Goal: Communication & Community: Answer question/provide support

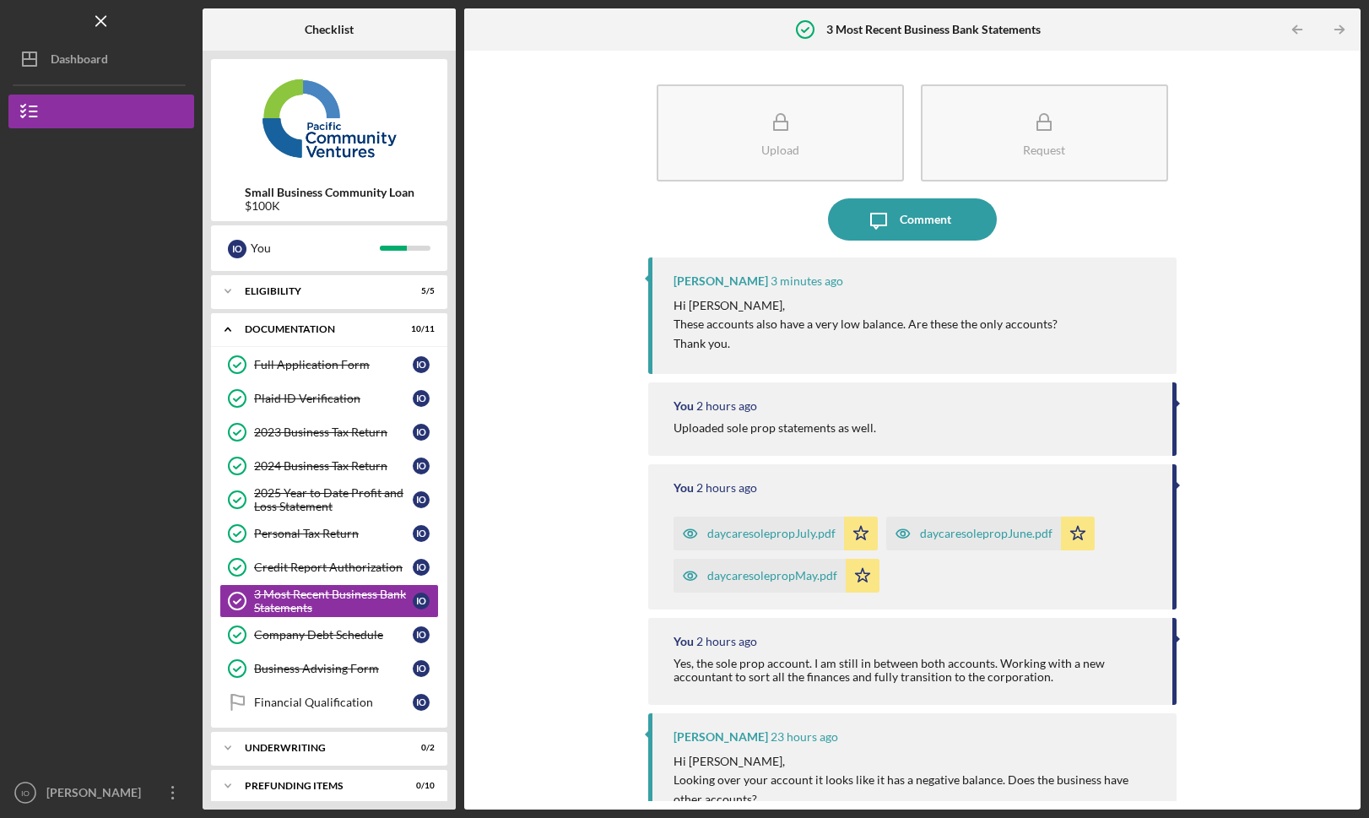
scroll to position [3, 0]
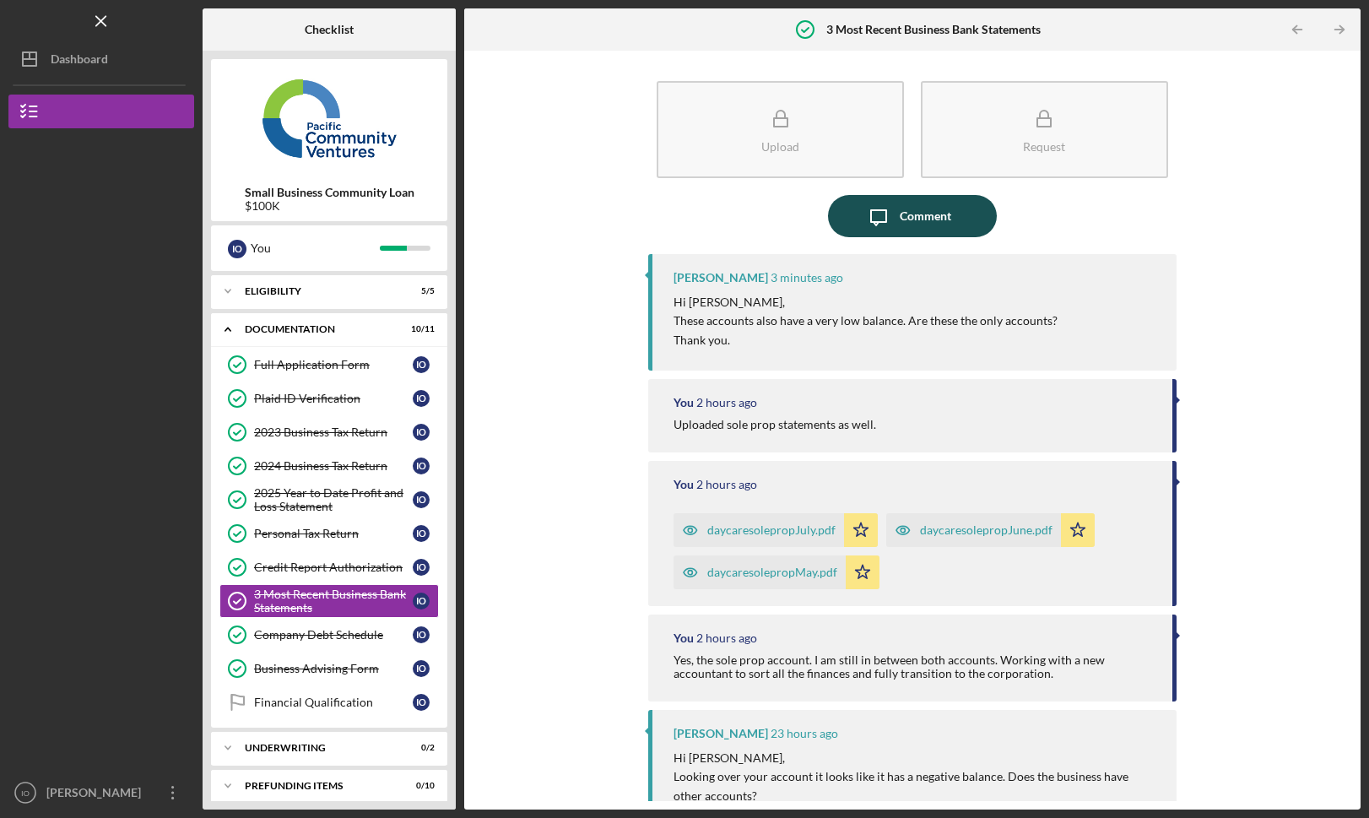
click at [889, 213] on icon "Icon/Message" at bounding box center [879, 216] width 42 height 42
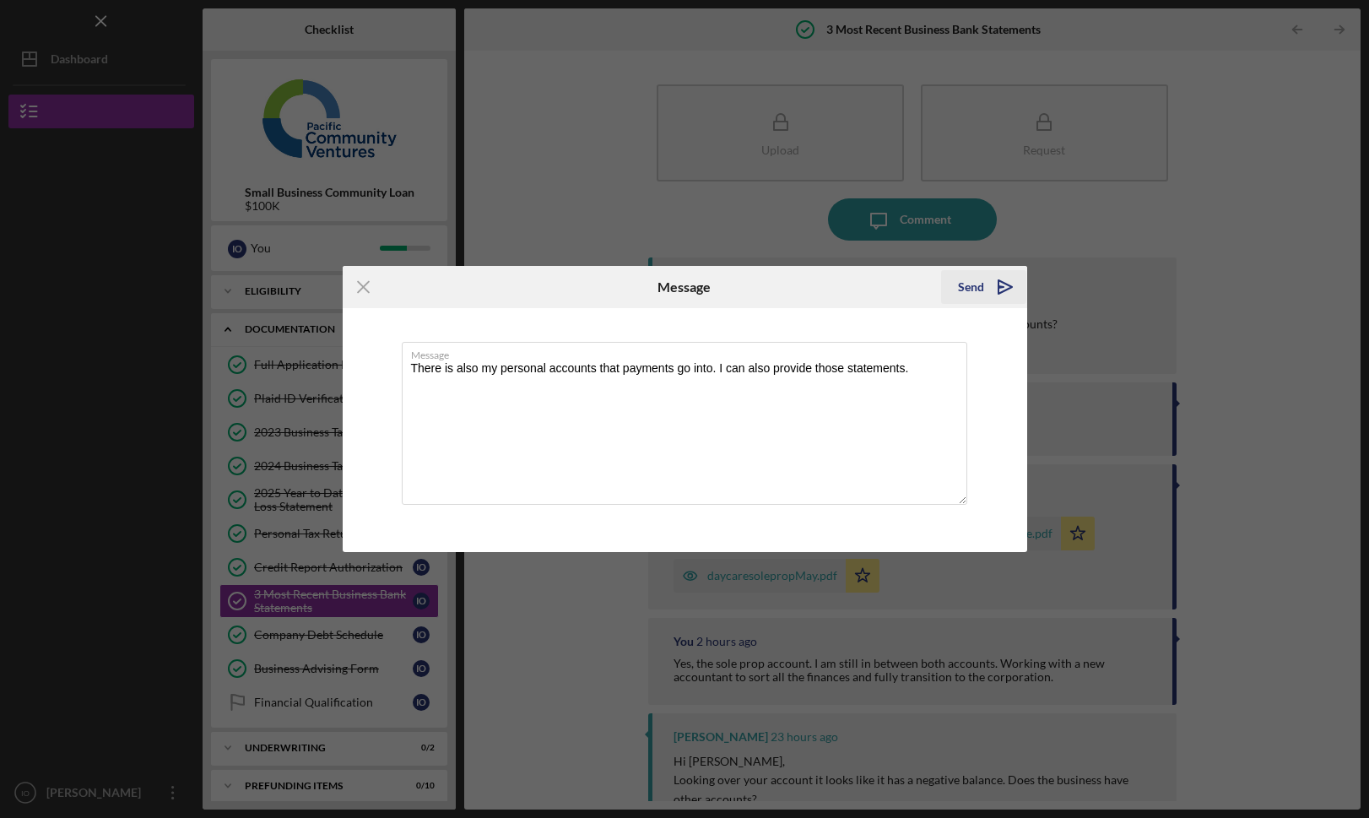
type textarea "There is also my personal accounts that payments go into. I can also provide th…"
click at [985, 289] on icon "Icon/icon-invite-send" at bounding box center [1005, 287] width 42 height 42
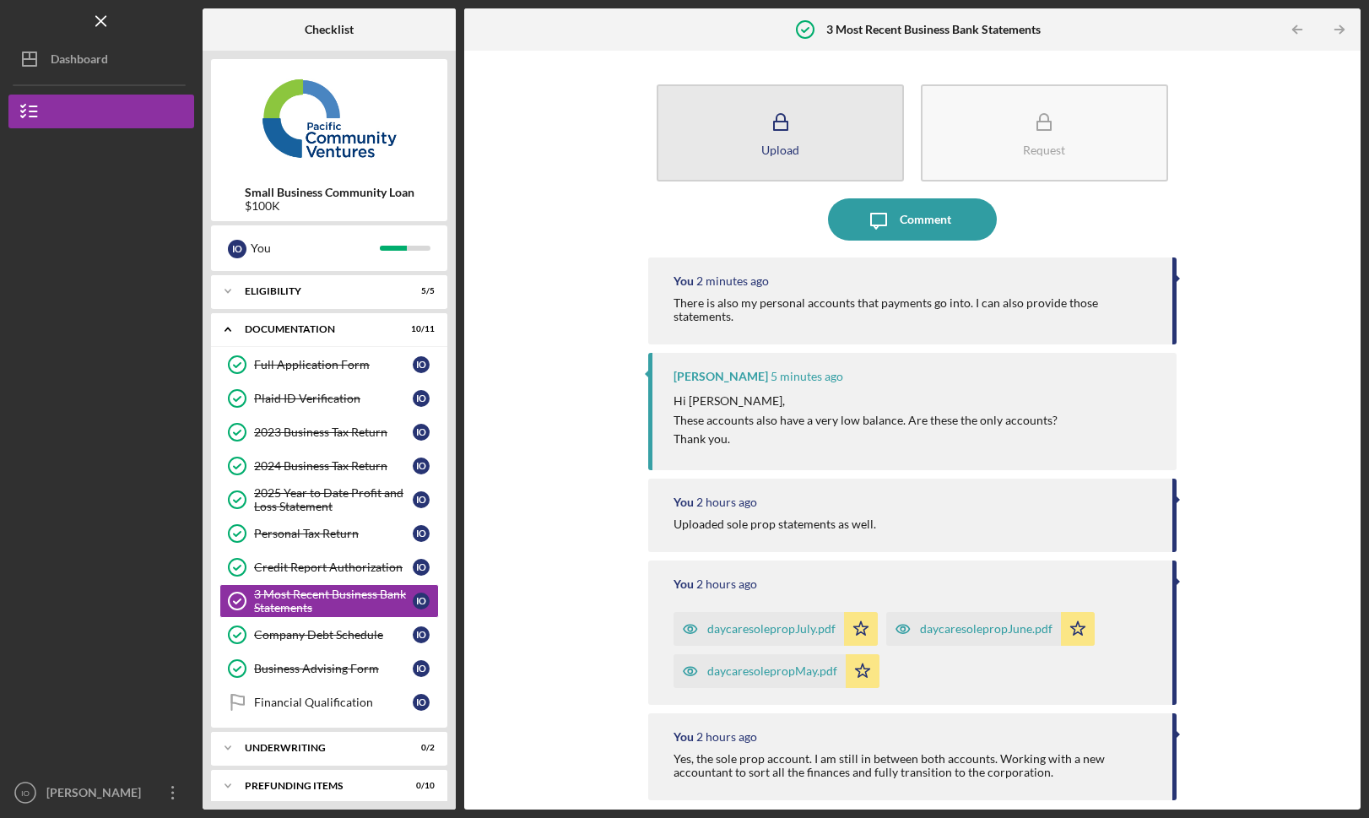
click at [827, 121] on button "Upload" at bounding box center [780, 132] width 247 height 97
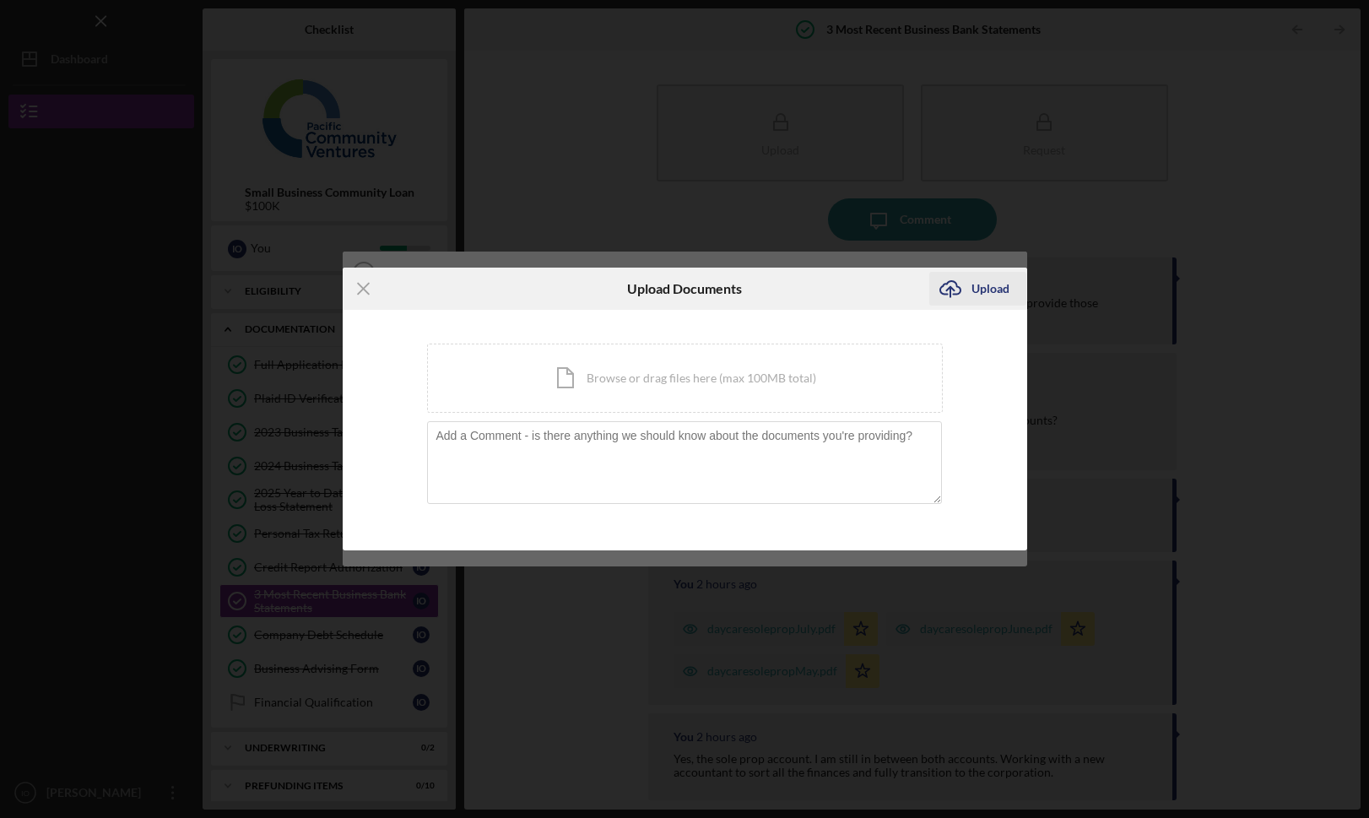
click at [979, 291] on div "Upload" at bounding box center [991, 289] width 38 height 34
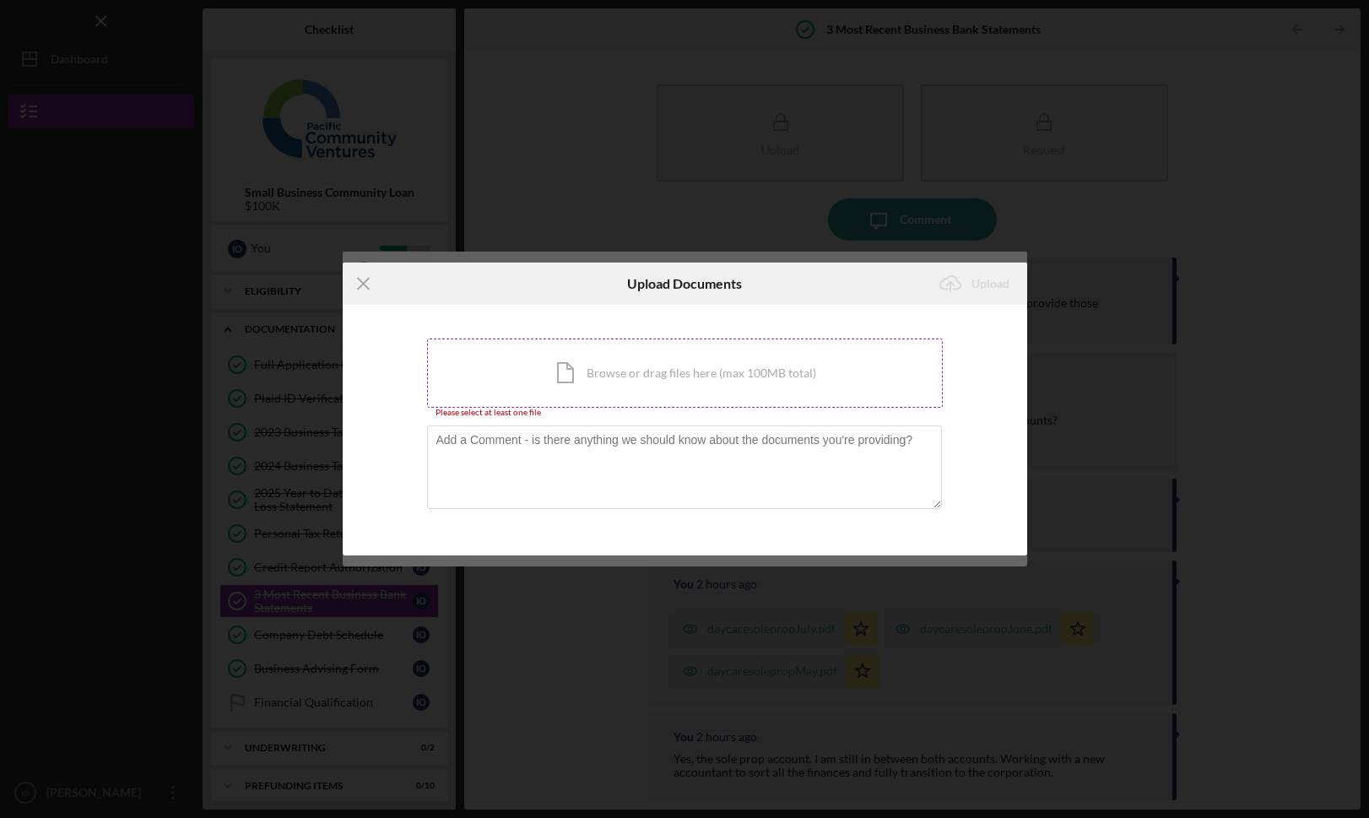
click at [782, 358] on div "Icon/Document Browse or drag files here (max 100MB total) Tap to choose files o…" at bounding box center [685, 373] width 516 height 69
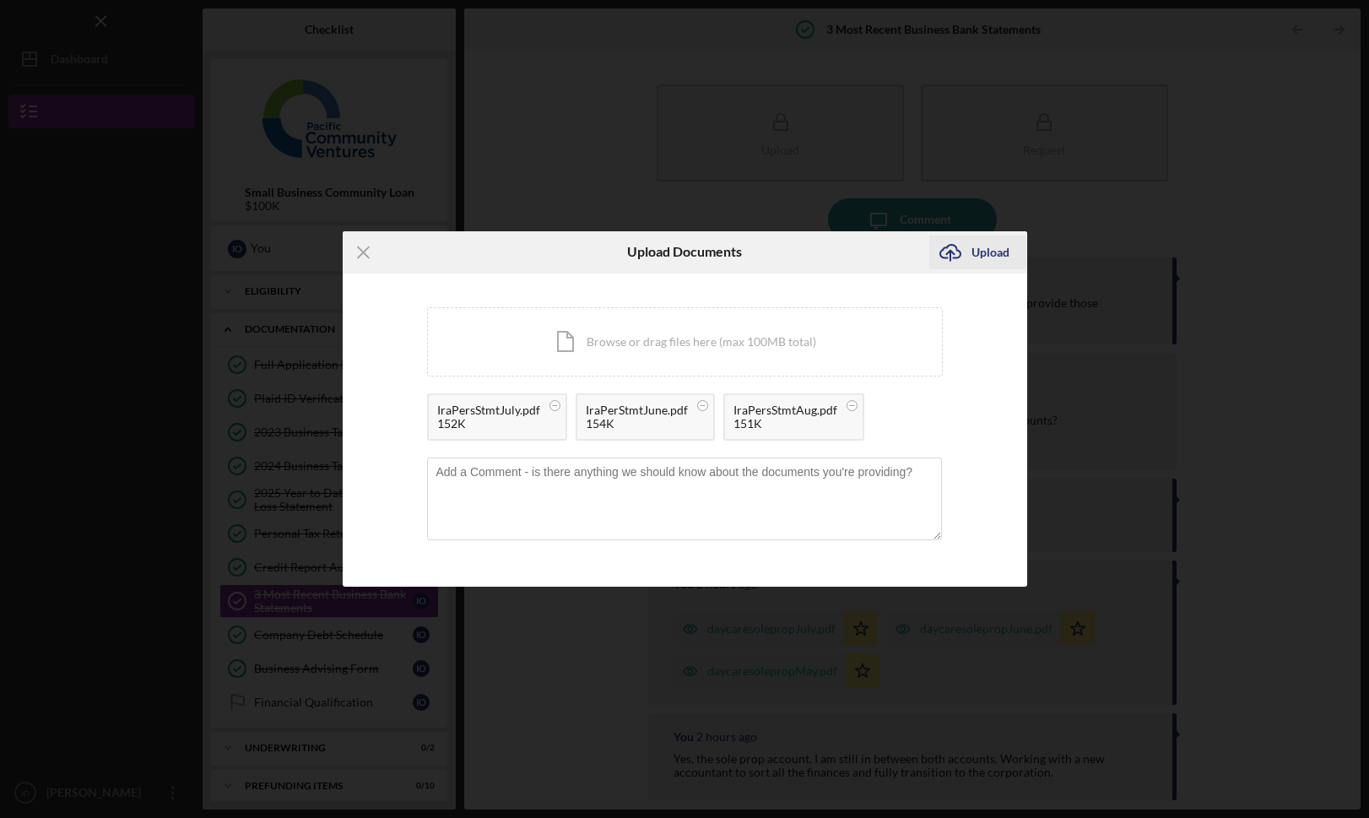
click at [1001, 248] on div "Upload" at bounding box center [991, 253] width 38 height 34
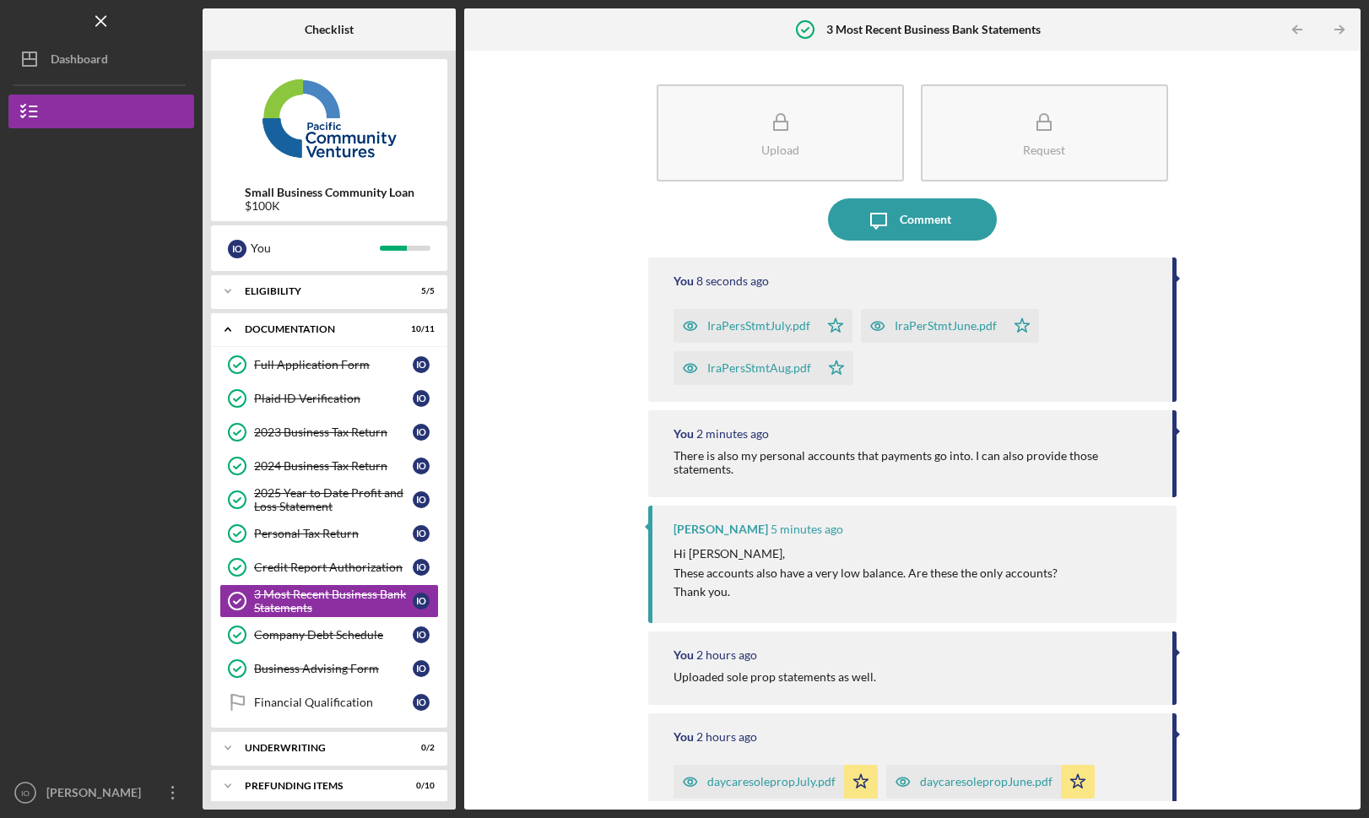
click at [702, 222] on div "Icon/Message Comment" at bounding box center [912, 219] width 528 height 42
click at [533, 227] on div "Upload Request Icon/Message Comment You 2 minutes ago IraPersStmtJuly.pdf Icon/…" at bounding box center [913, 430] width 880 height 742
click at [100, 25] on icon "Icon/Menu Close" at bounding box center [102, 22] width 38 height 38
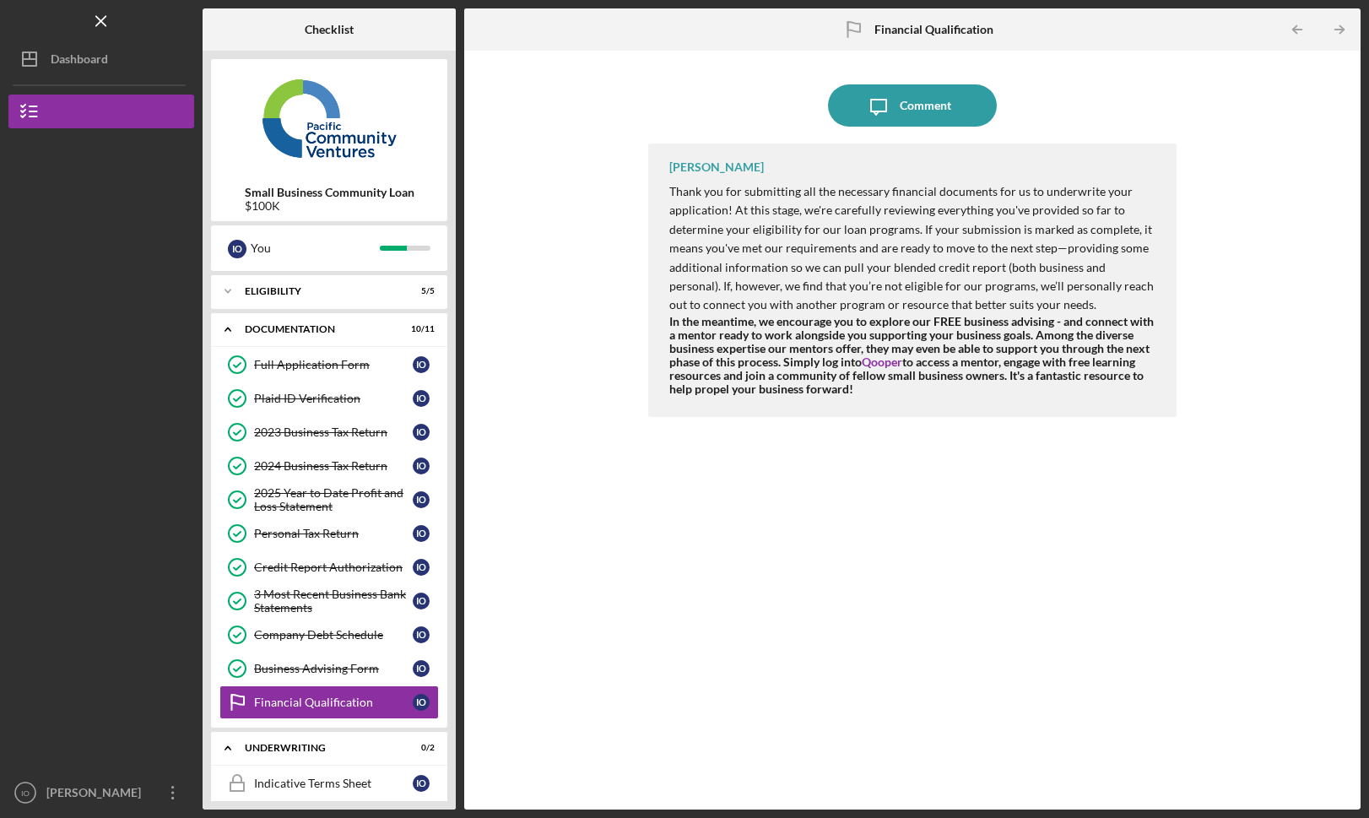
scroll to position [88, 0]
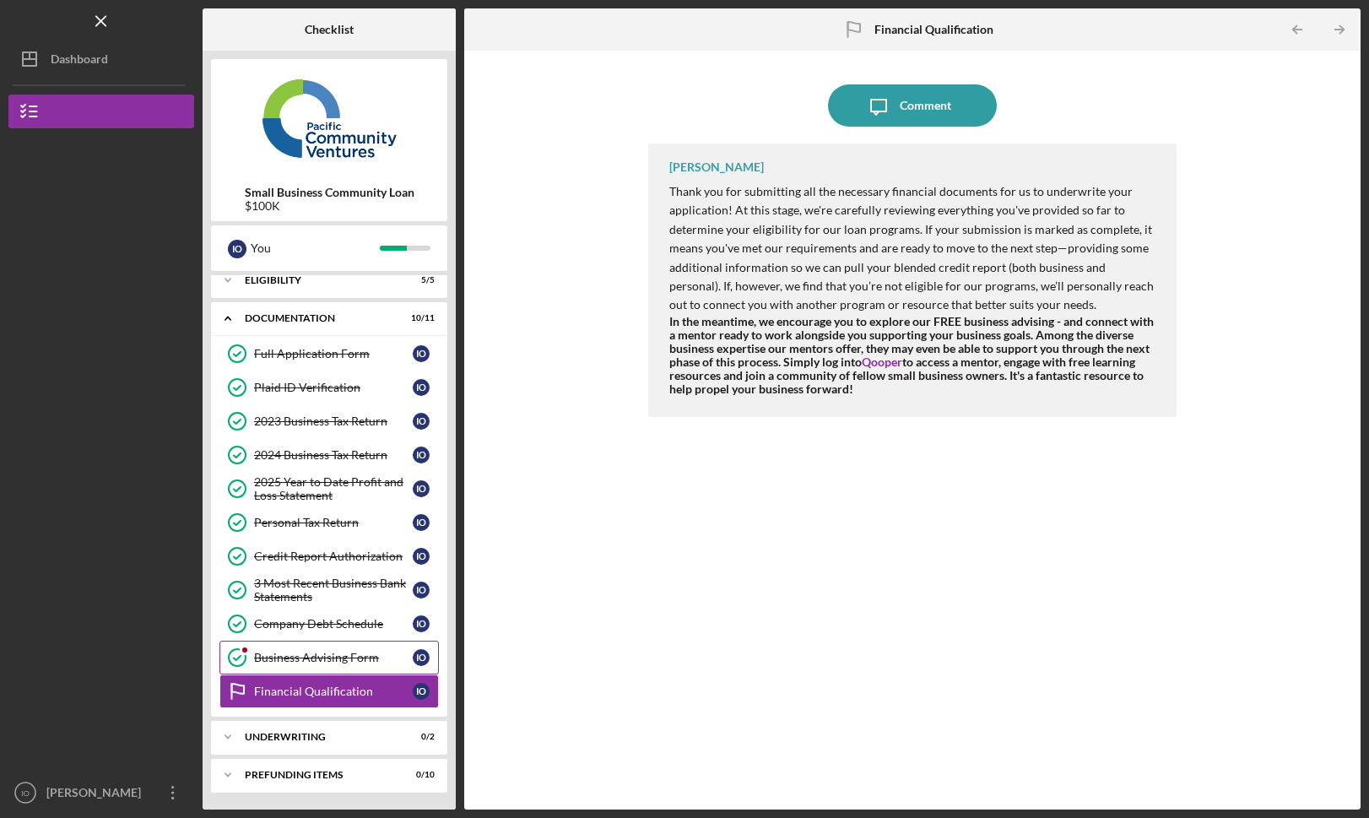
scroll to position [11, 0]
click at [297, 645] on link "Business Advising Form Business Advising Form I O" at bounding box center [330, 658] width 220 height 34
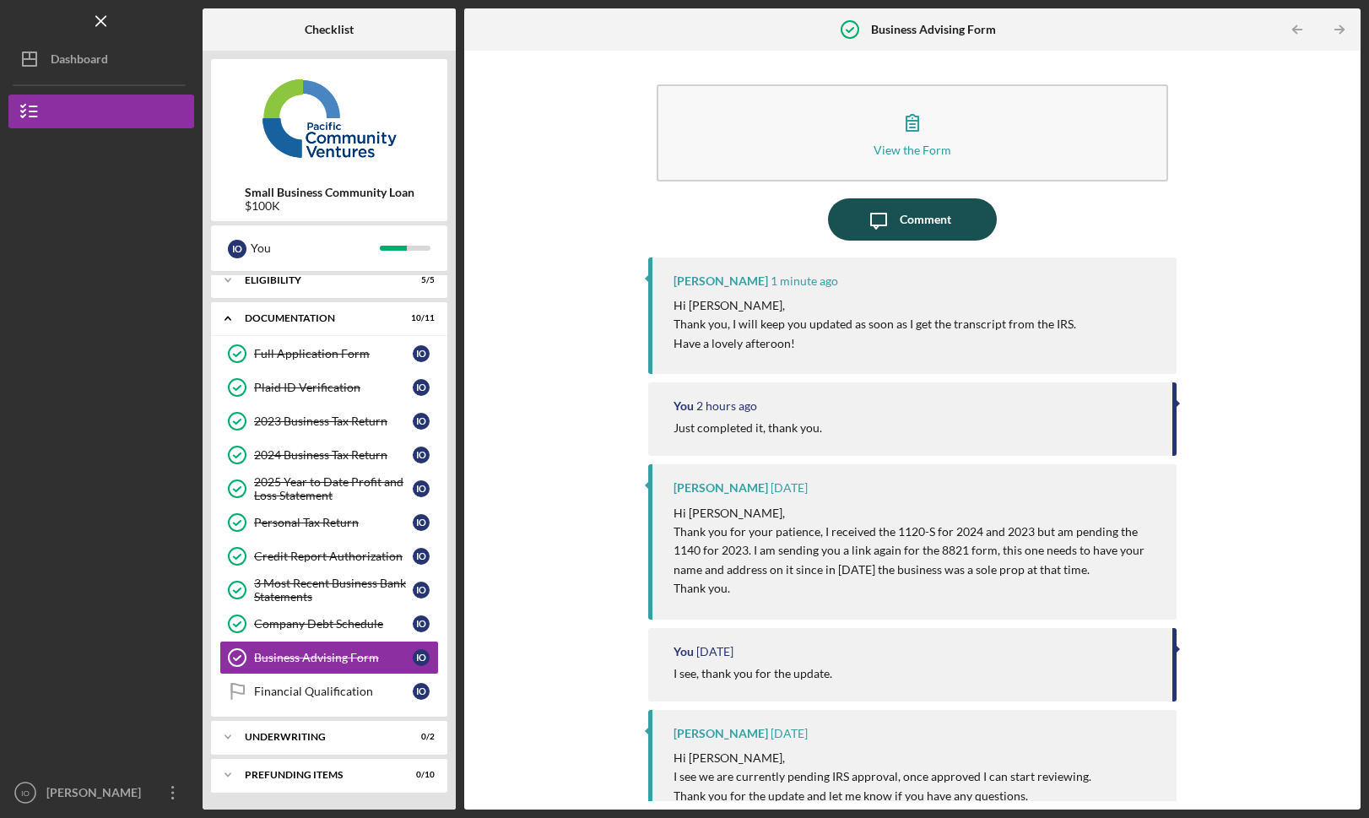
click at [935, 216] on div "Comment" at bounding box center [926, 219] width 52 height 42
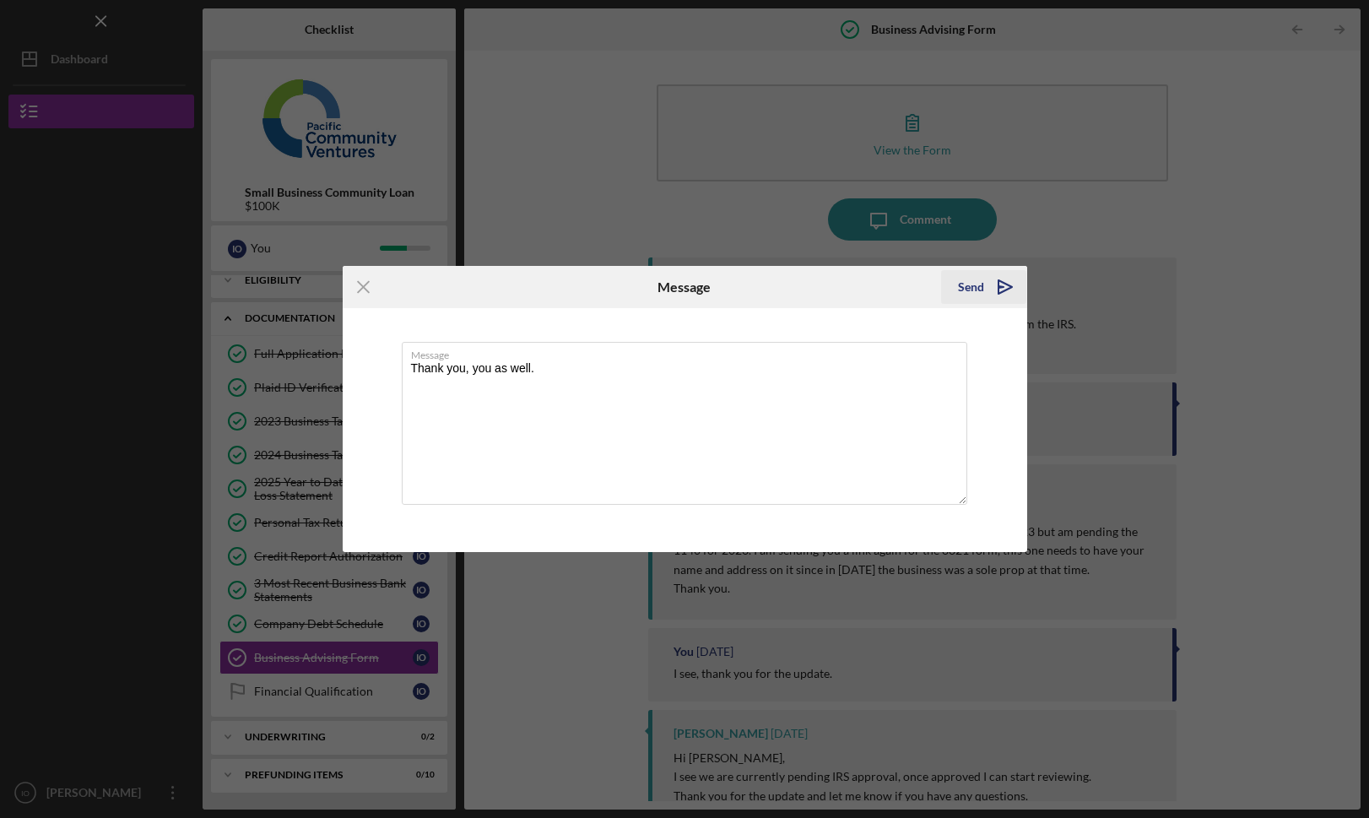
type textarea "Thank you, you as well."
click at [976, 291] on div "Send" at bounding box center [971, 287] width 26 height 34
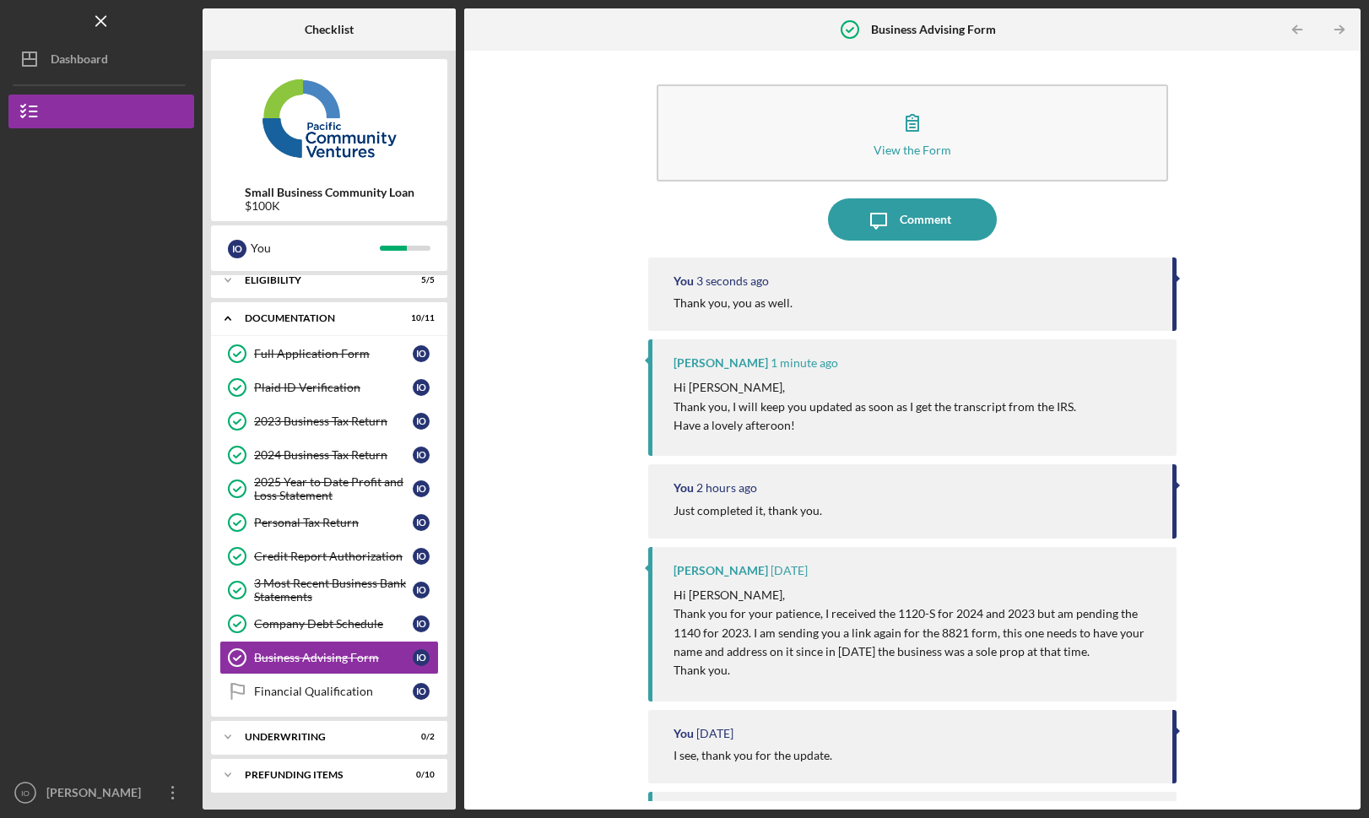
click at [581, 176] on div "View the Form Form Icon/Message Comment You 3 seconds ago Thank you, you as wel…" at bounding box center [913, 430] width 880 height 742
click at [1017, 2] on div "Icon/Menu Business Advising Form Business Advising Form Checklist Small Busines…" at bounding box center [684, 405] width 1353 height 810
